Goal: Navigation & Orientation: Go to known website

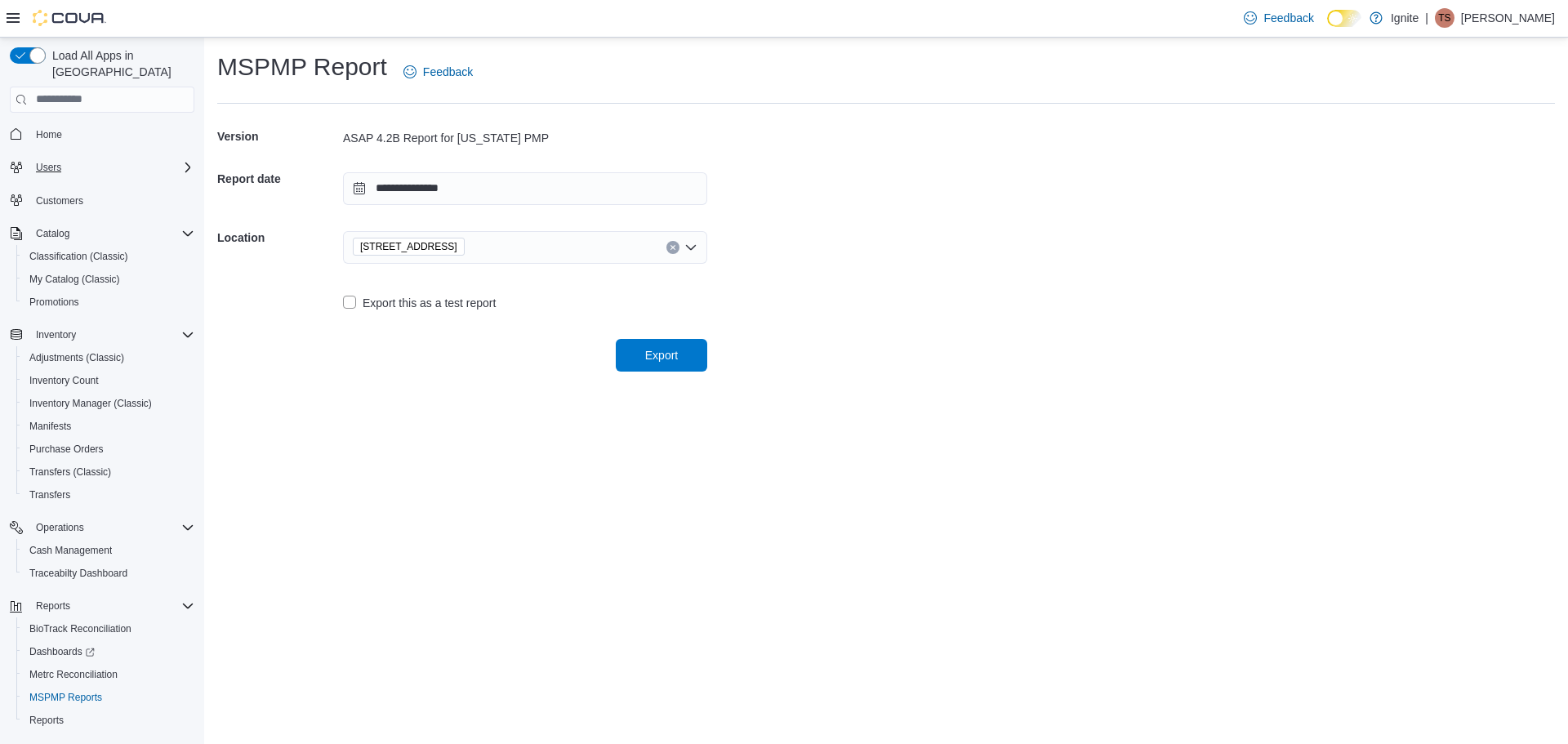
click at [77, 157] on div "Users" at bounding box center [112, 167] width 165 height 19
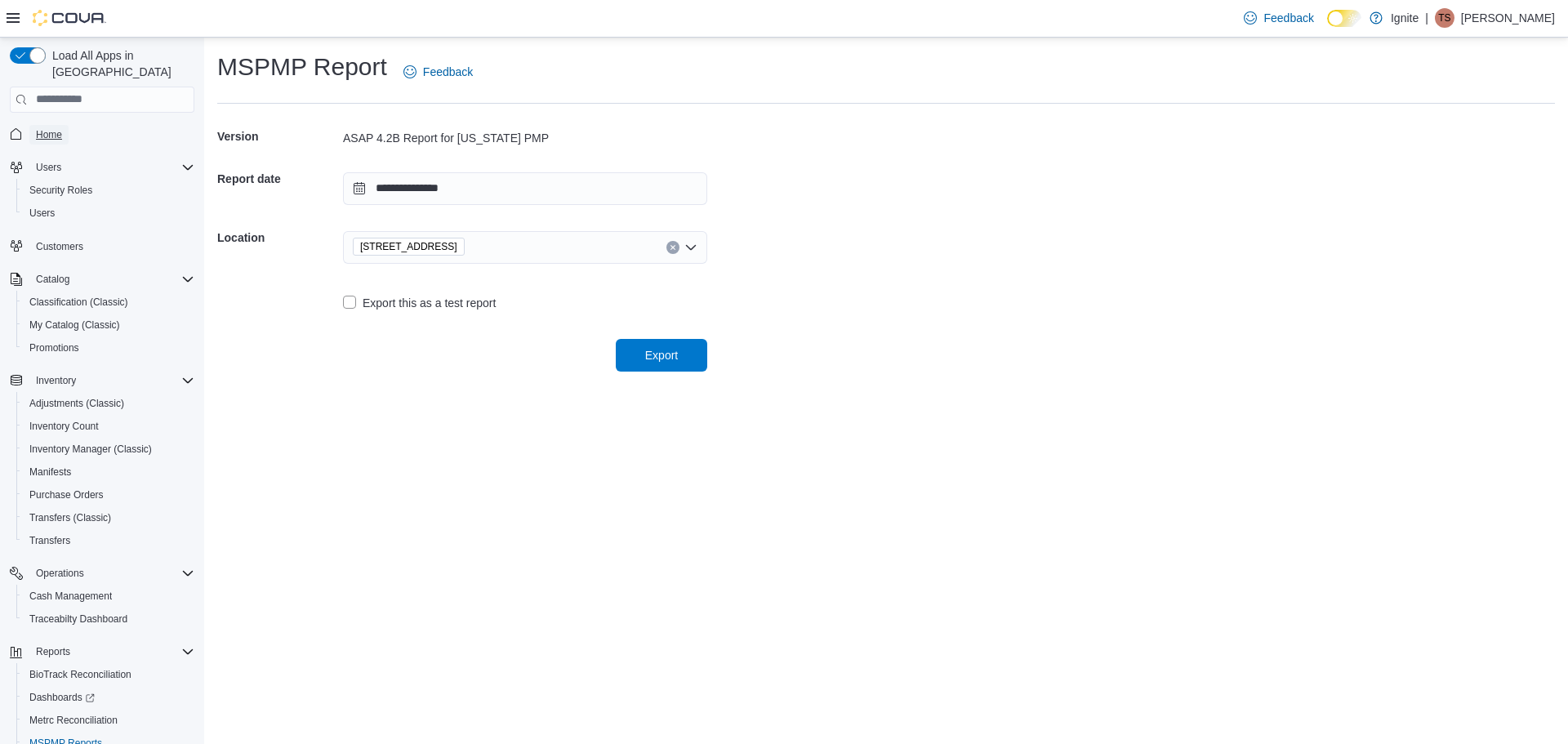
click at [59, 127] on span "Home" at bounding box center [49, 134] width 26 height 19
